Goal: Task Accomplishment & Management: Complete application form

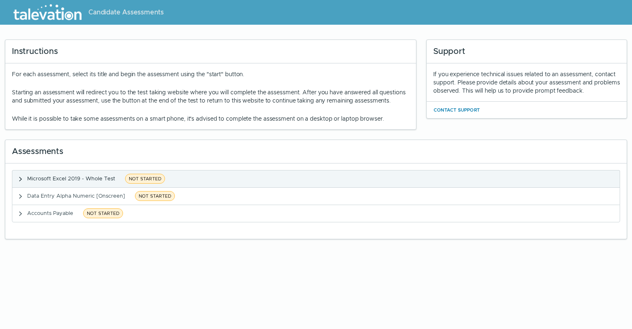
click at [148, 184] on span "NOT STARTED" at bounding box center [145, 179] width 40 height 10
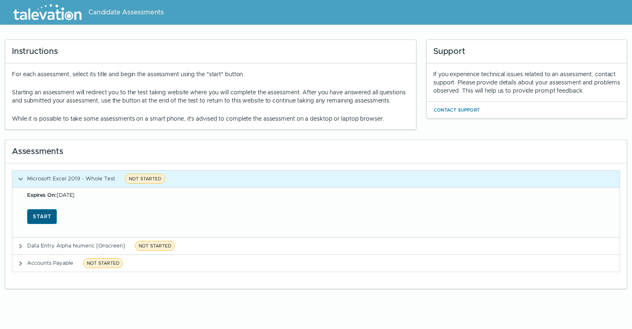
click at [33, 224] on button "Start" at bounding box center [42, 216] width 30 height 15
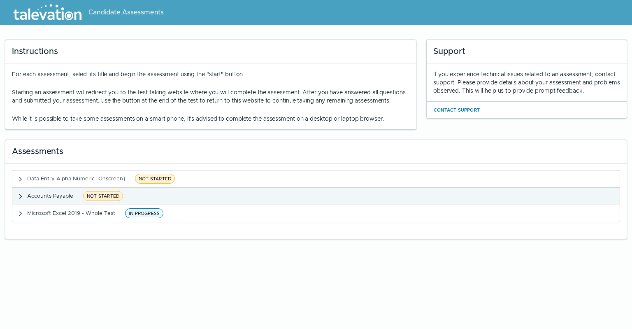
click at [102, 200] on span "NOT STARTED" at bounding box center [103, 196] width 40 height 10
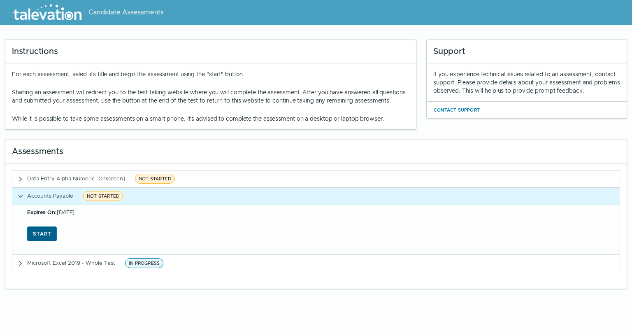
click at [45, 239] on button "Start" at bounding box center [42, 233] width 30 height 15
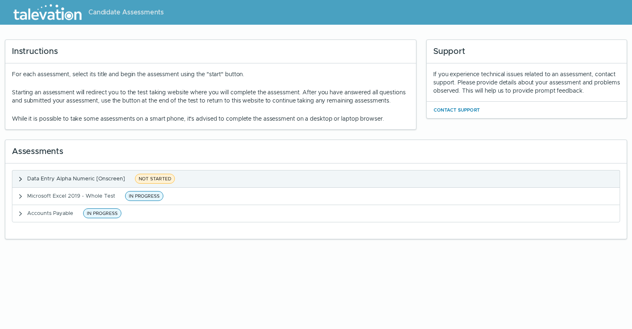
click at [156, 184] on span "NOT STARTED" at bounding box center [155, 179] width 40 height 10
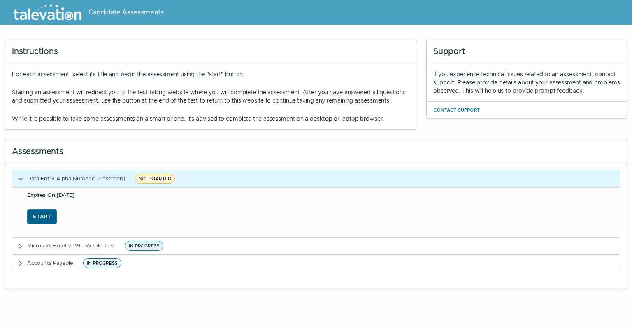
click at [54, 219] on button "Start" at bounding box center [42, 216] width 30 height 15
